Goal: Information Seeking & Learning: Check status

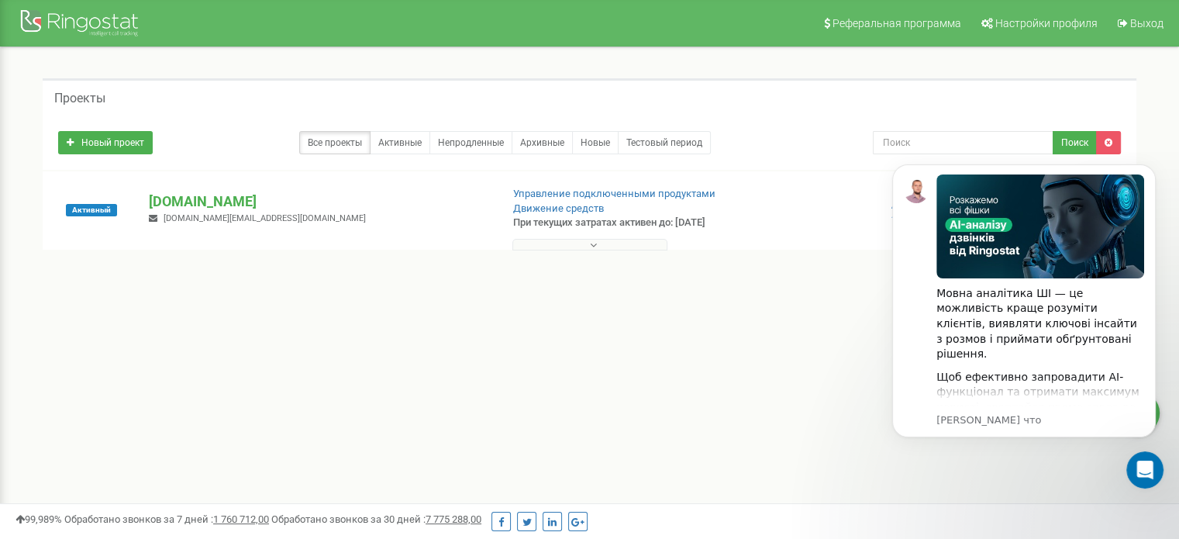
click at [621, 244] on button at bounding box center [589, 245] width 155 height 12
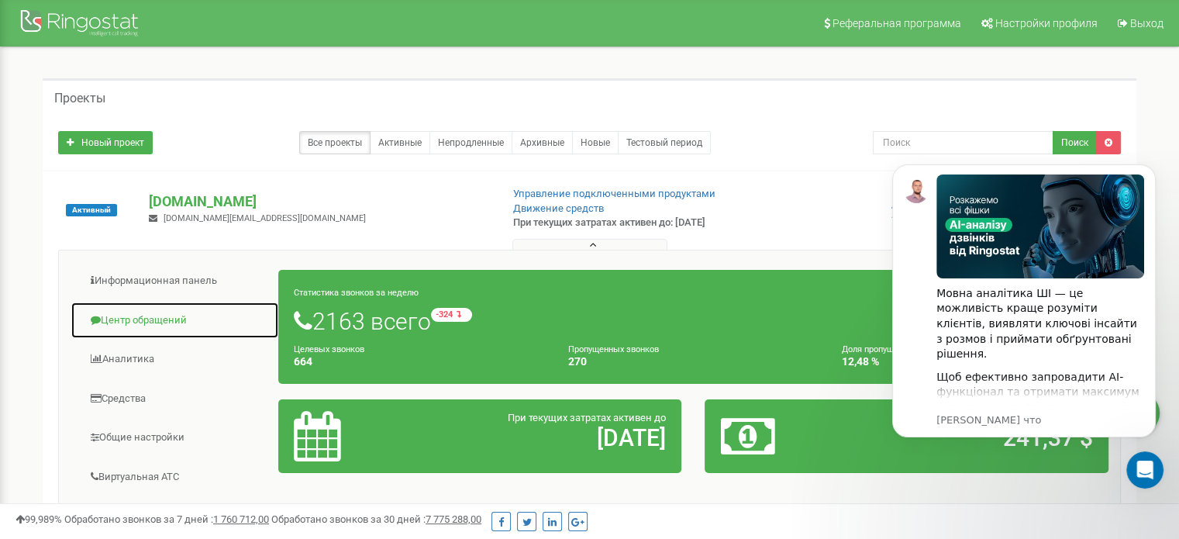
click at [163, 317] on link "Центр обращений" at bounding box center [175, 320] width 208 height 38
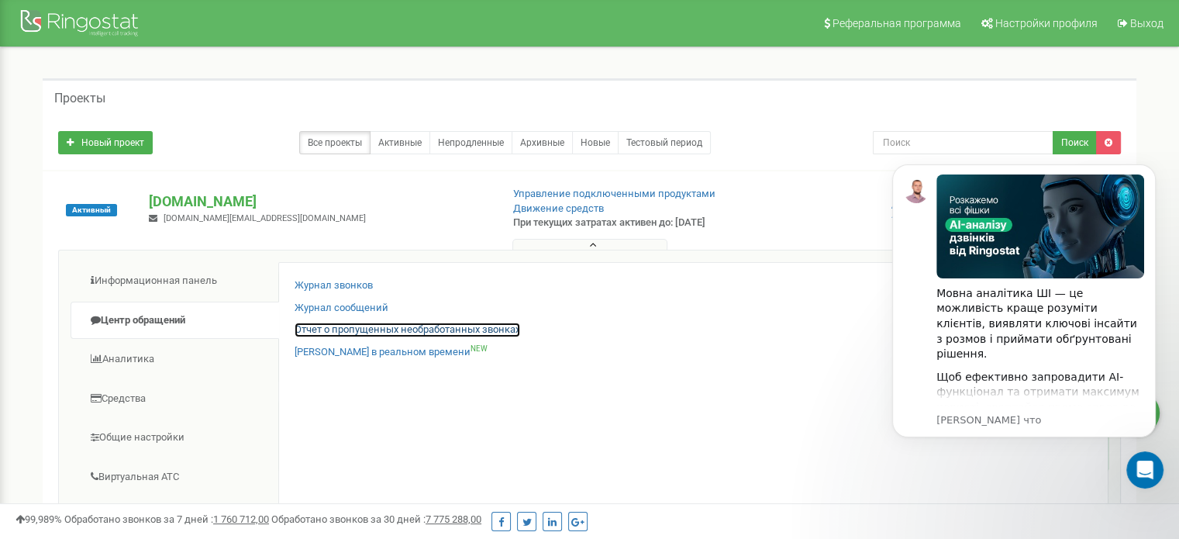
click at [397, 330] on link "Отчет о пропущенных необработанных звонках" at bounding box center [407, 329] width 226 height 15
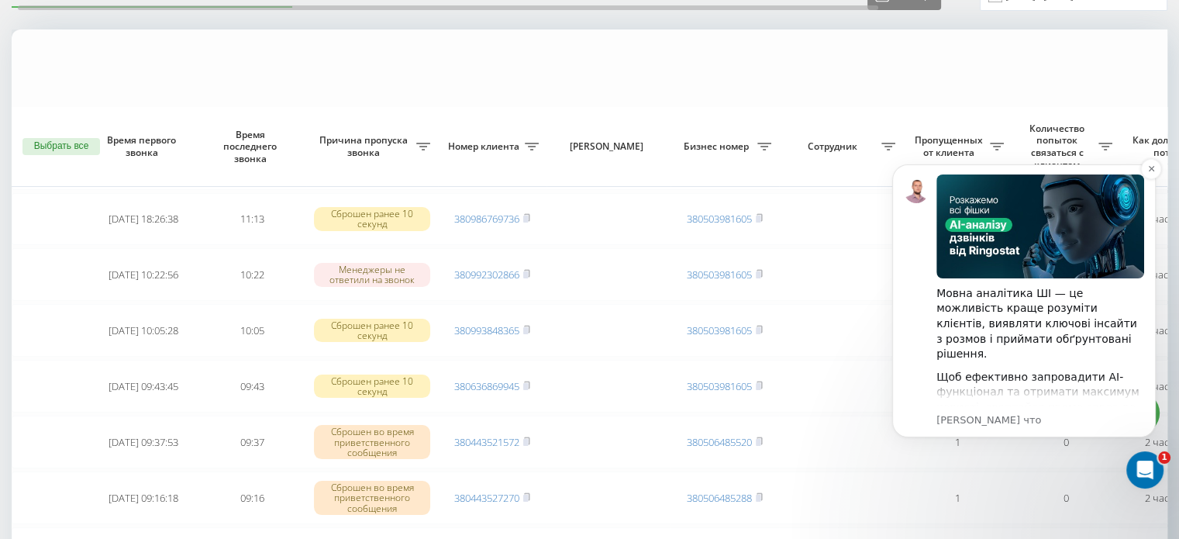
scroll to position [310, 0]
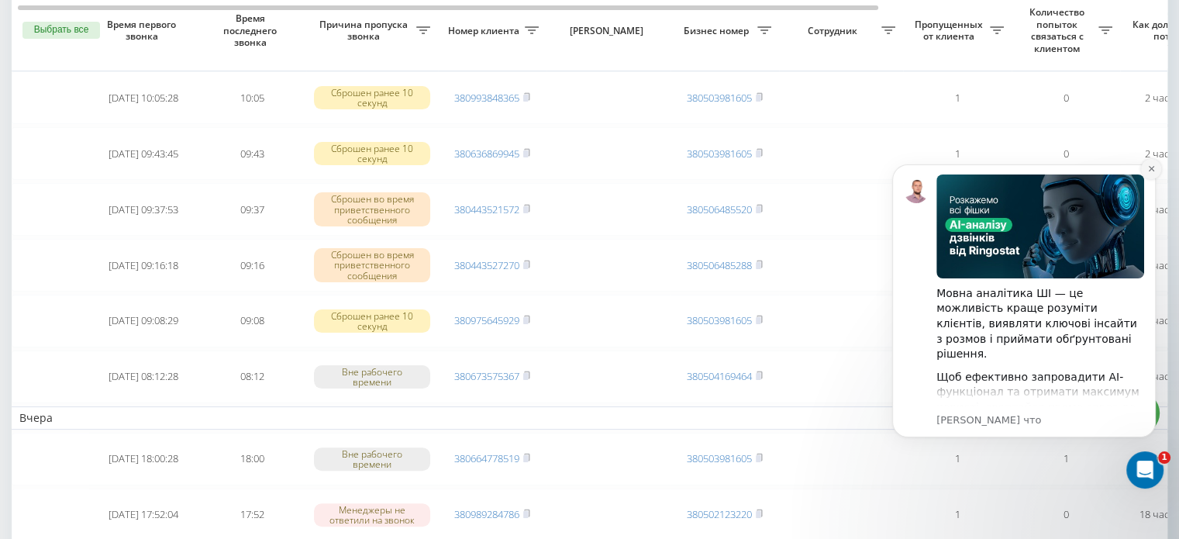
click at [1155, 171] on icon "Dismiss notification" at bounding box center [1151, 168] width 9 height 9
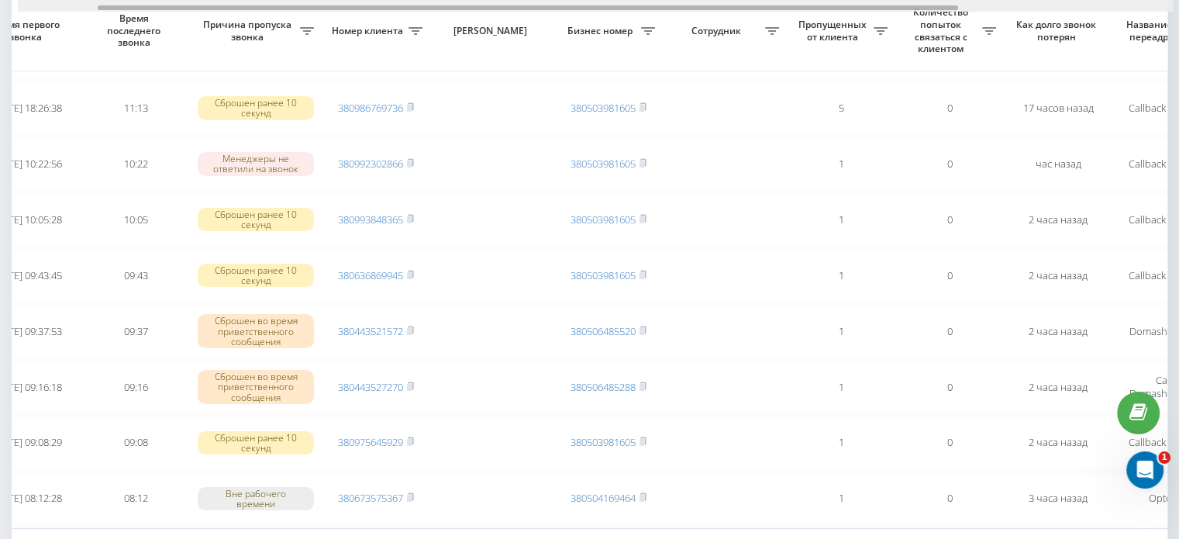
scroll to position [0, 127]
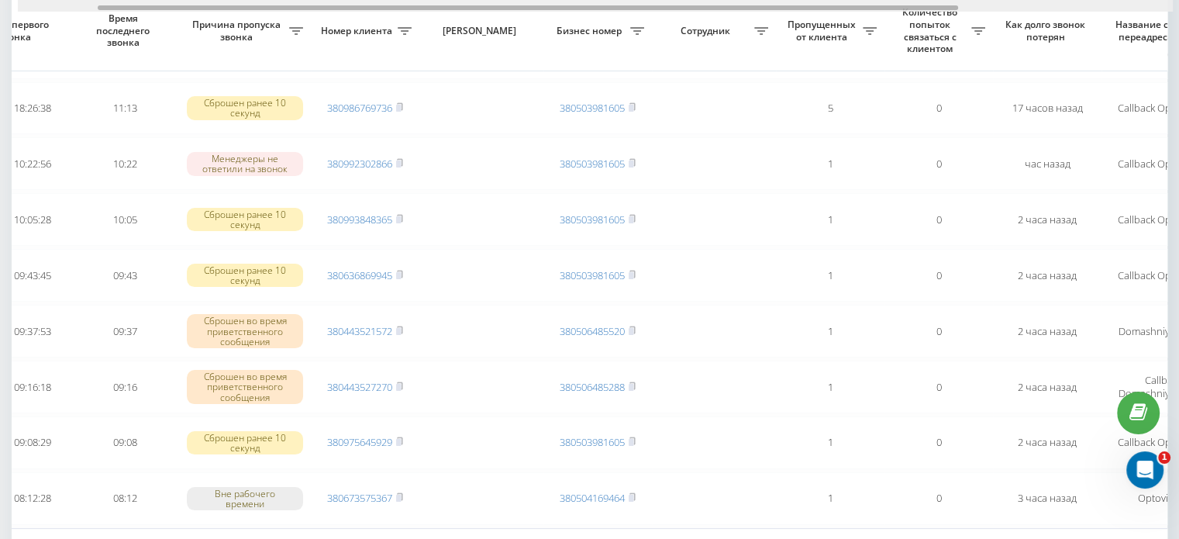
drag, startPoint x: 661, startPoint y: 7, endPoint x: 756, endPoint y: 11, distance: 95.4
click at [756, 11] on div at bounding box center [595, 6] width 1155 height 12
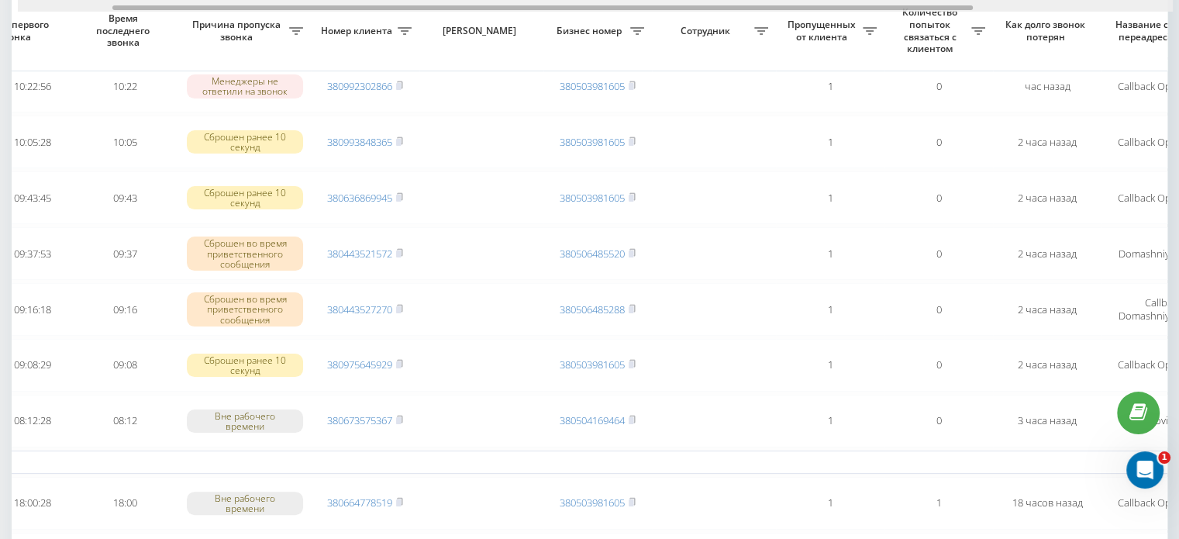
scroll to position [0, 394]
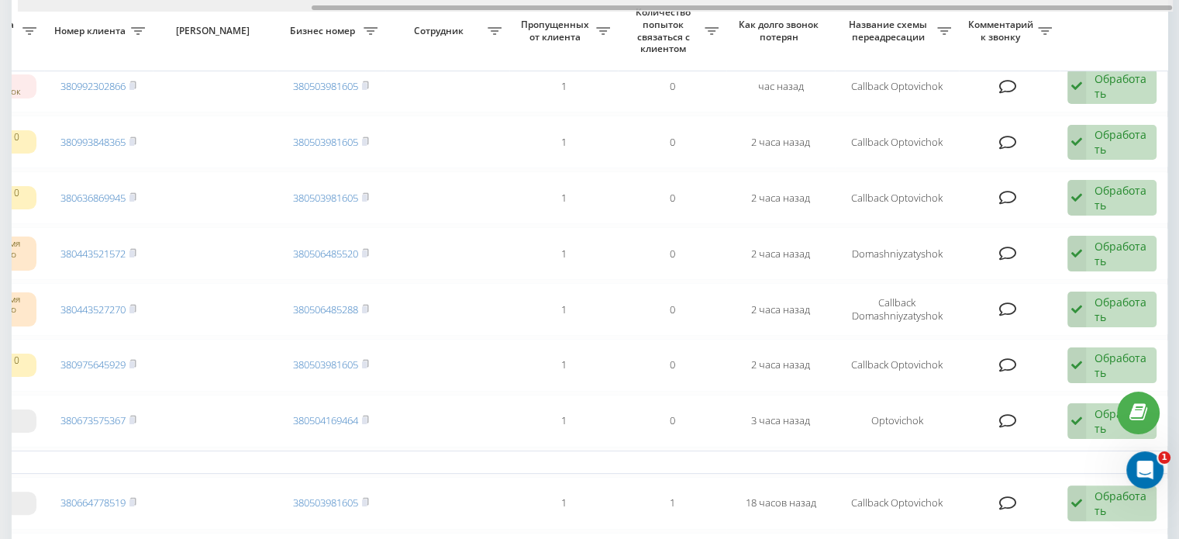
drag, startPoint x: 608, startPoint y: 4, endPoint x: 656, endPoint y: 2, distance: 48.1
click at [656, 2] on div at bounding box center [595, 6] width 1155 height 12
drag, startPoint x: 650, startPoint y: 2, endPoint x: 577, endPoint y: 2, distance: 72.8
click at [577, 2] on div at bounding box center [595, 6] width 1155 height 12
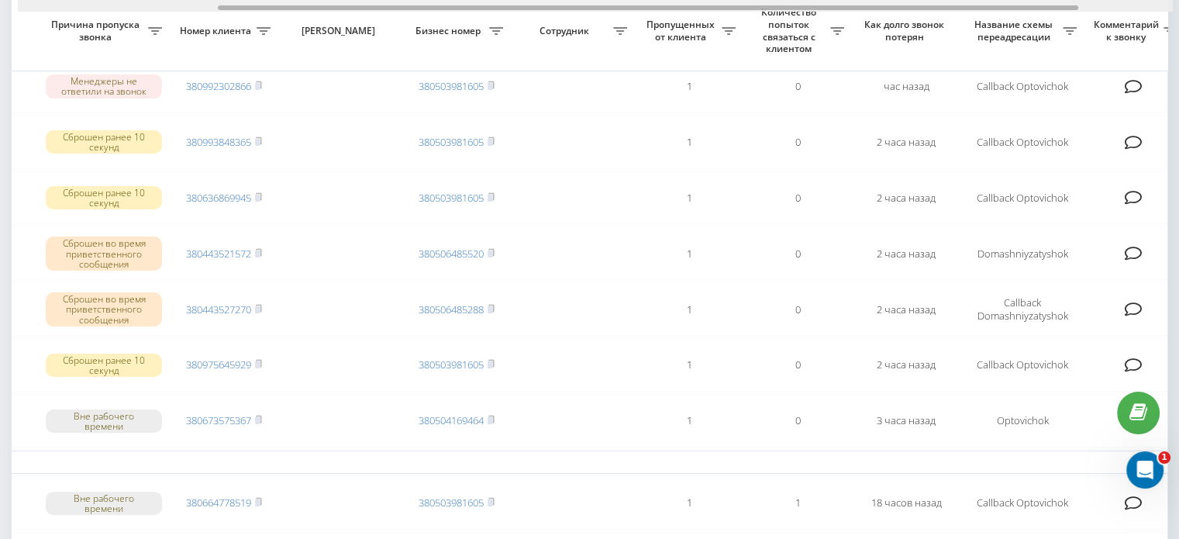
scroll to position [0, 267]
drag, startPoint x: 468, startPoint y: 6, endPoint x: 405, endPoint y: 6, distance: 63.5
click at [405, 6] on div at bounding box center [646, 7] width 860 height 5
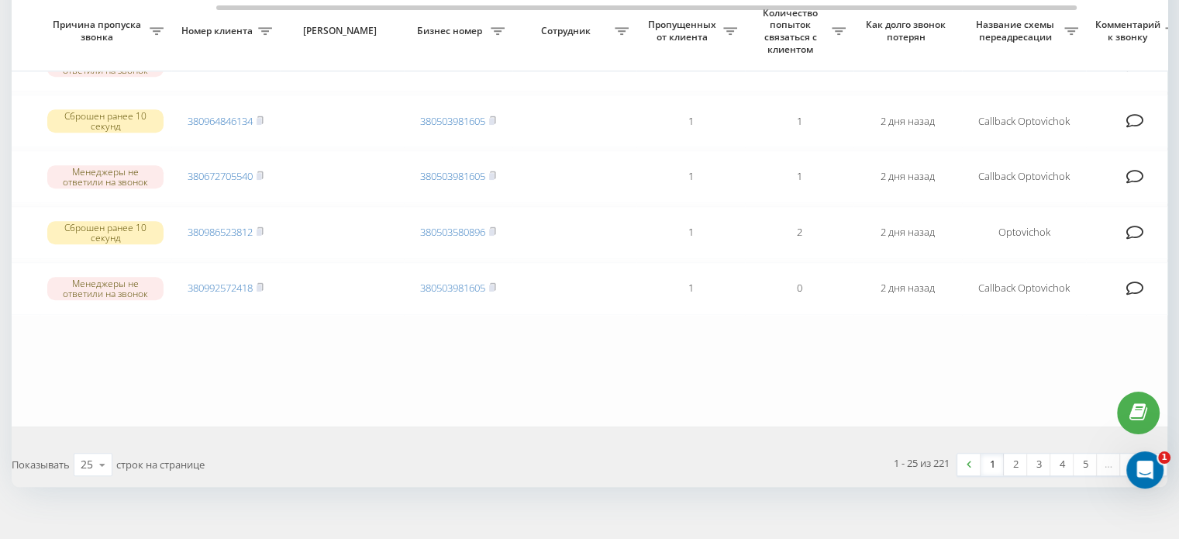
scroll to position [1355, 0]
